Goal: Find specific page/section: Find specific page/section

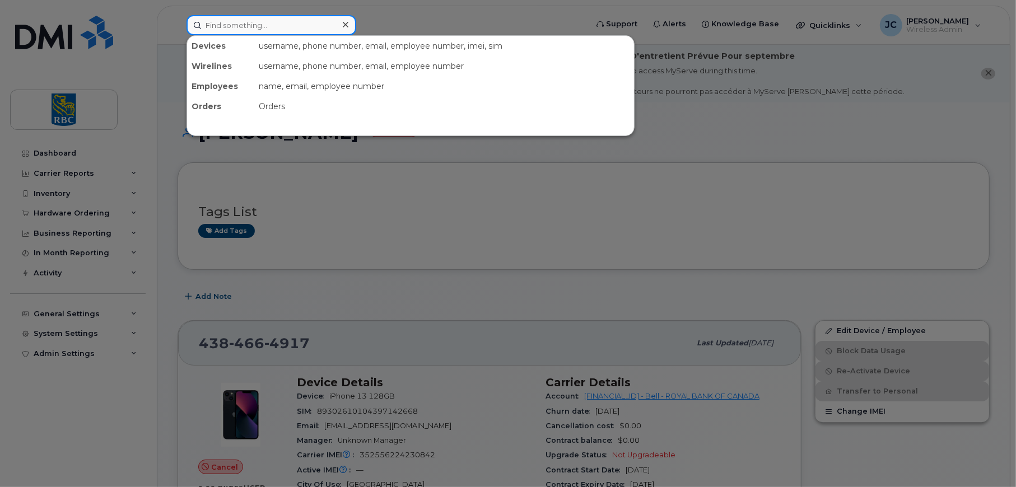
click at [272, 20] on input at bounding box center [272, 25] width 170 height 20
paste input "Betshaida [PERSON_NAME]"
click at [265, 25] on input "Betshaida [PERSON_NAME]" at bounding box center [272, 25] width 170 height 20
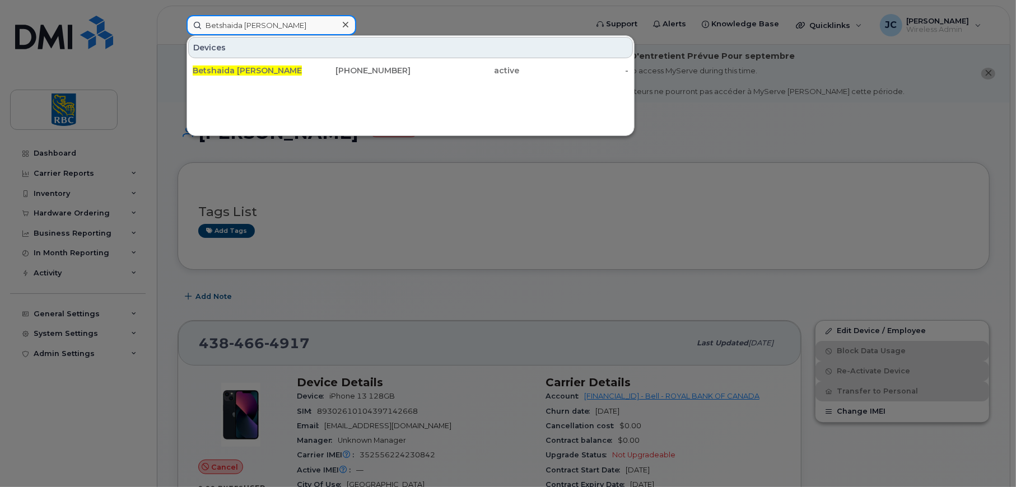
type input "Betshaida [PERSON_NAME]"
click at [773, 203] on div at bounding box center [508, 243] width 1016 height 487
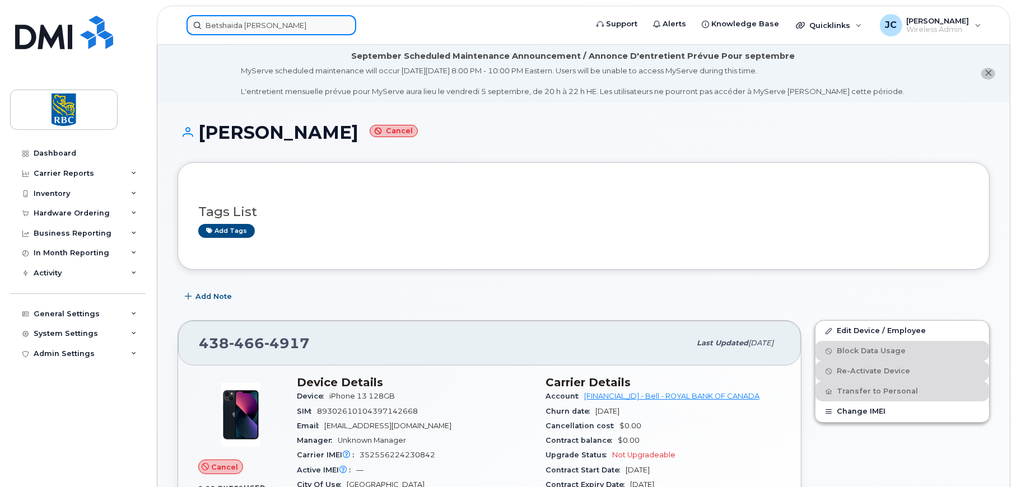
click at [297, 22] on input "Betshaida [PERSON_NAME]" at bounding box center [272, 25] width 170 height 20
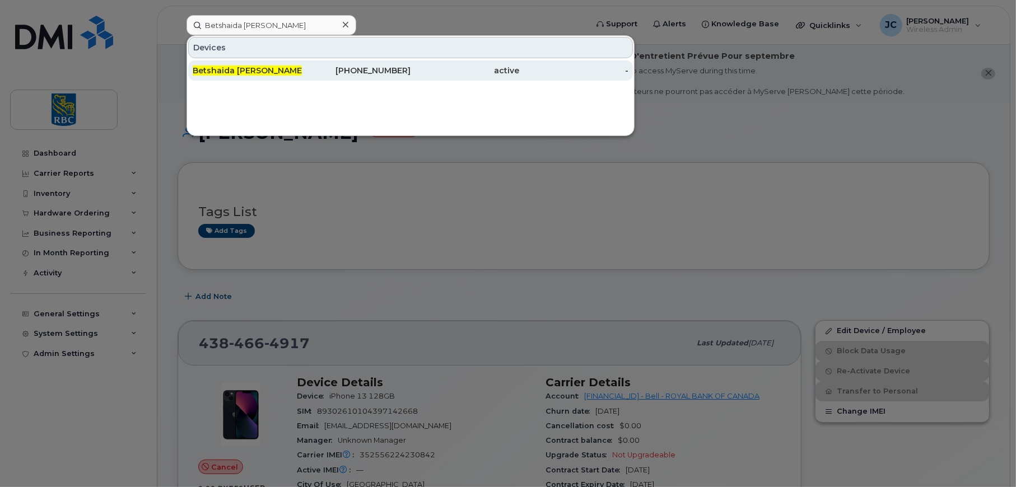
click at [241, 68] on span "Betshaida [PERSON_NAME]" at bounding box center [249, 71] width 112 height 10
